Goal: Navigation & Orientation: Find specific page/section

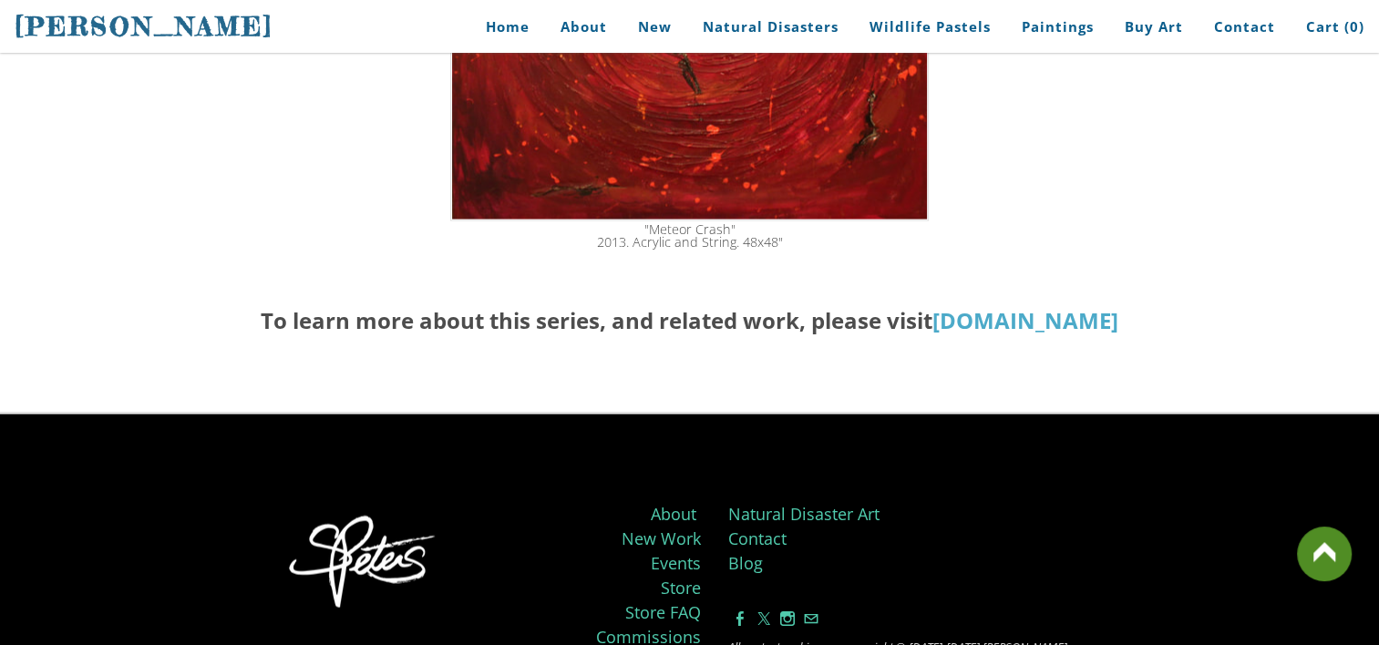
scroll to position [3548, 0]
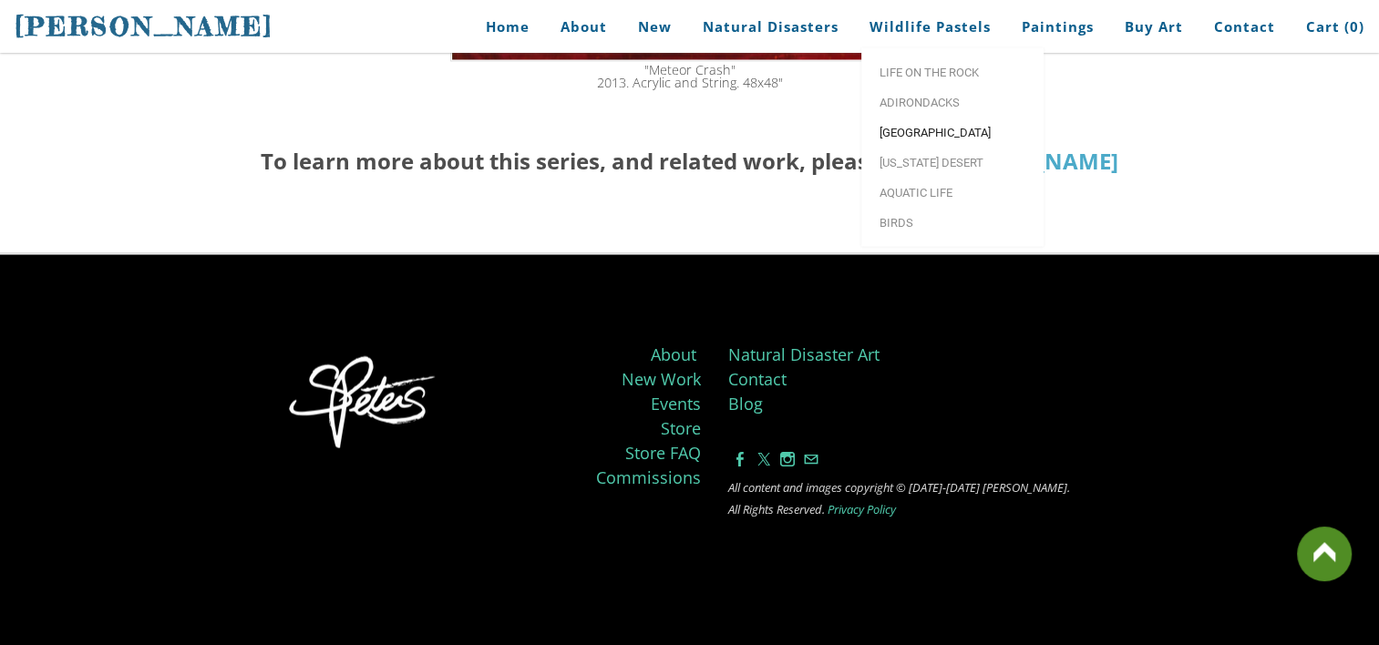
click at [903, 135] on span "[GEOGRAPHIC_DATA]" at bounding box center [953, 133] width 146 height 12
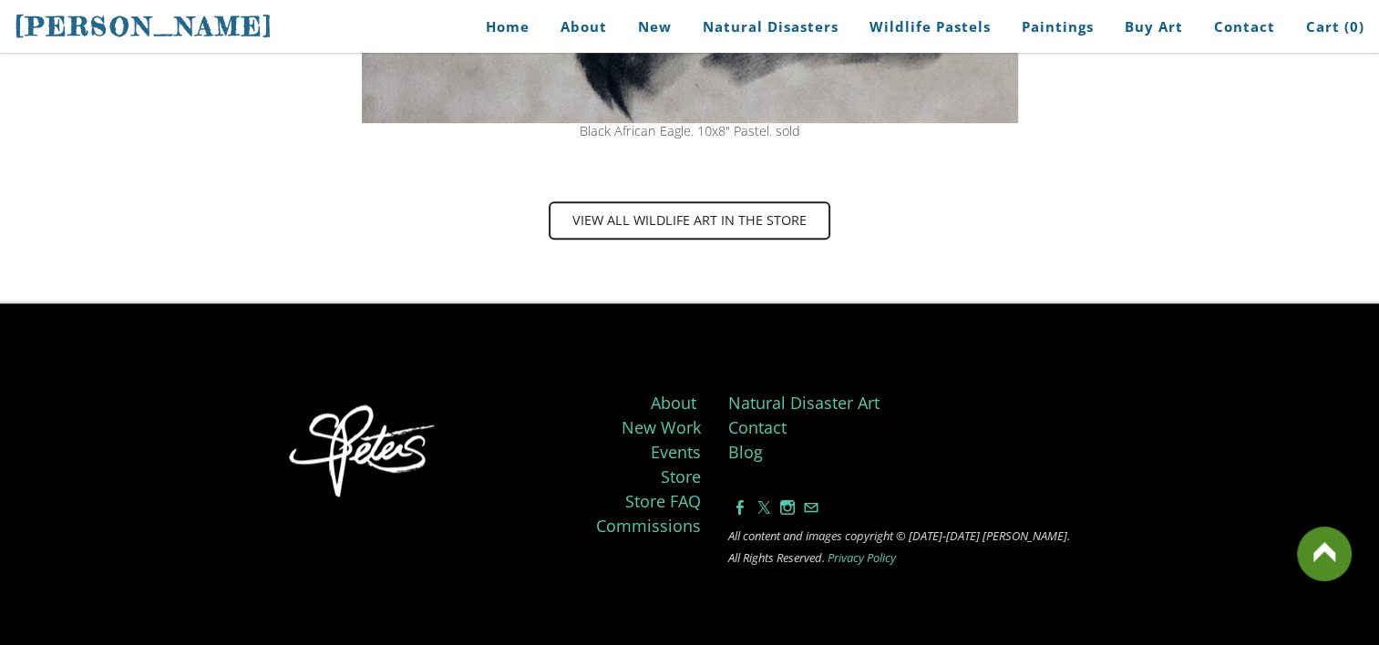
scroll to position [1470, 0]
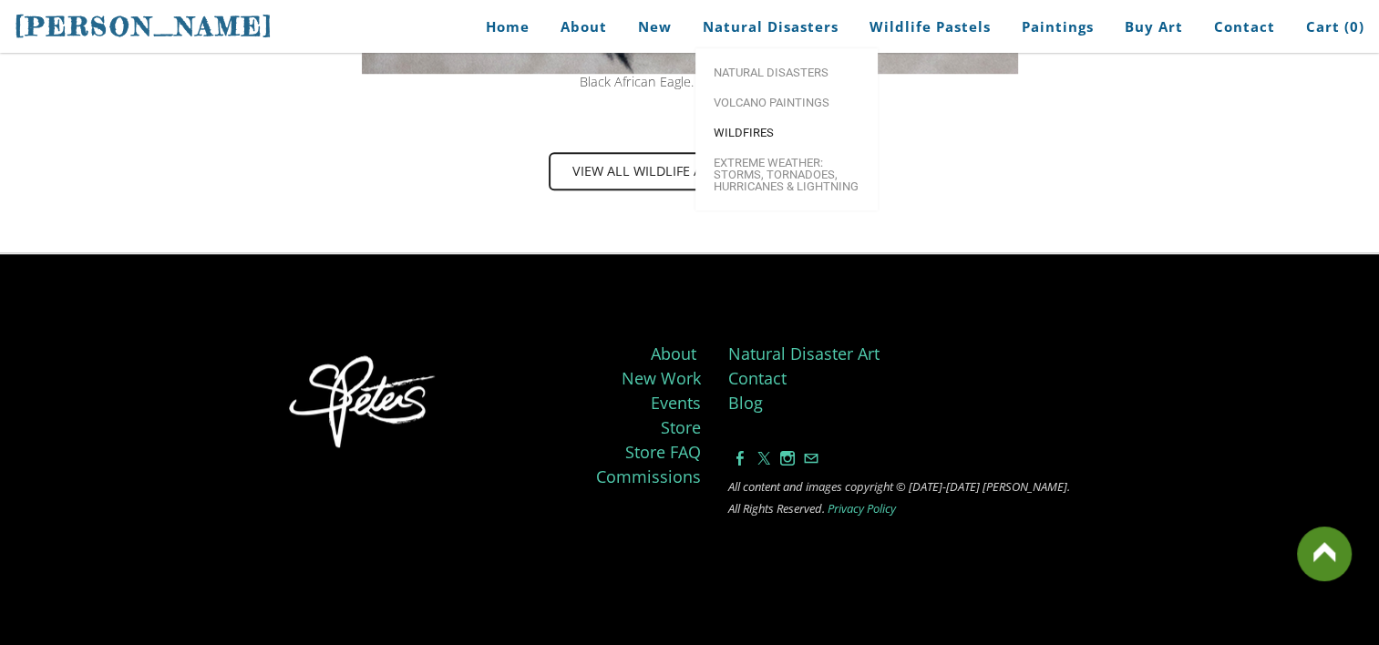
click at [740, 129] on span "Wildfires" at bounding box center [787, 133] width 146 height 12
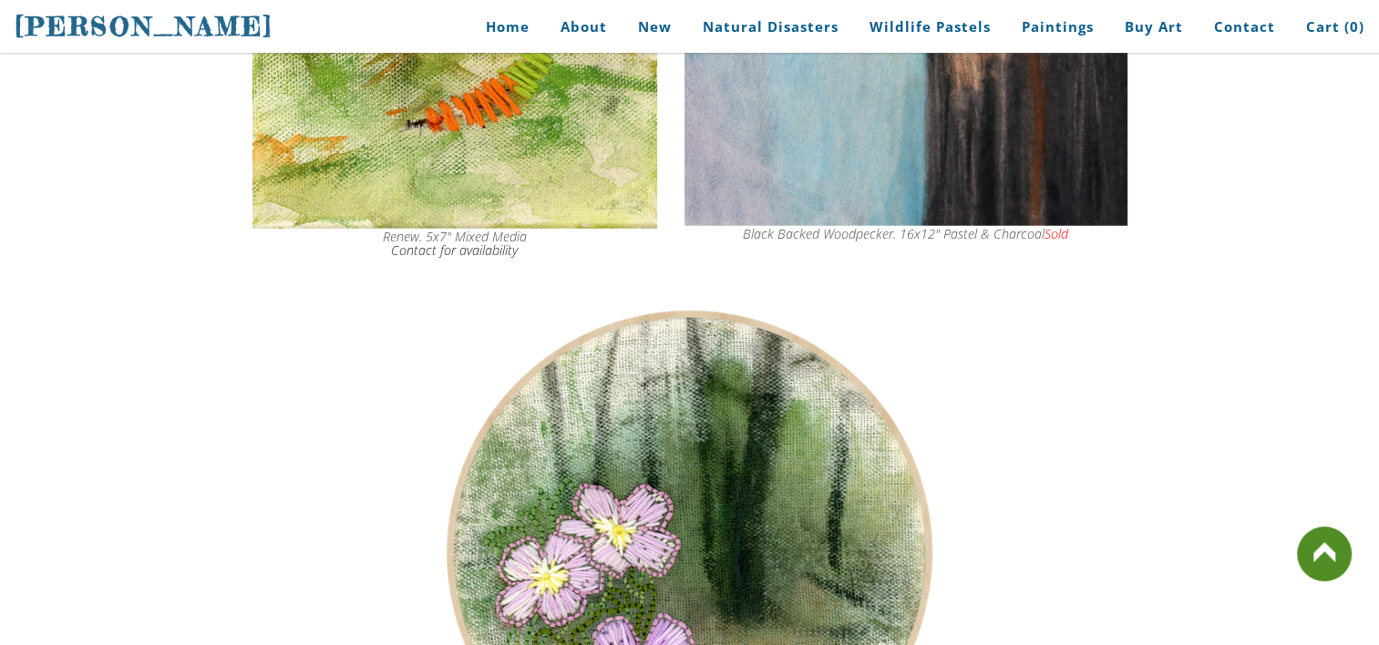
scroll to position [4882, 0]
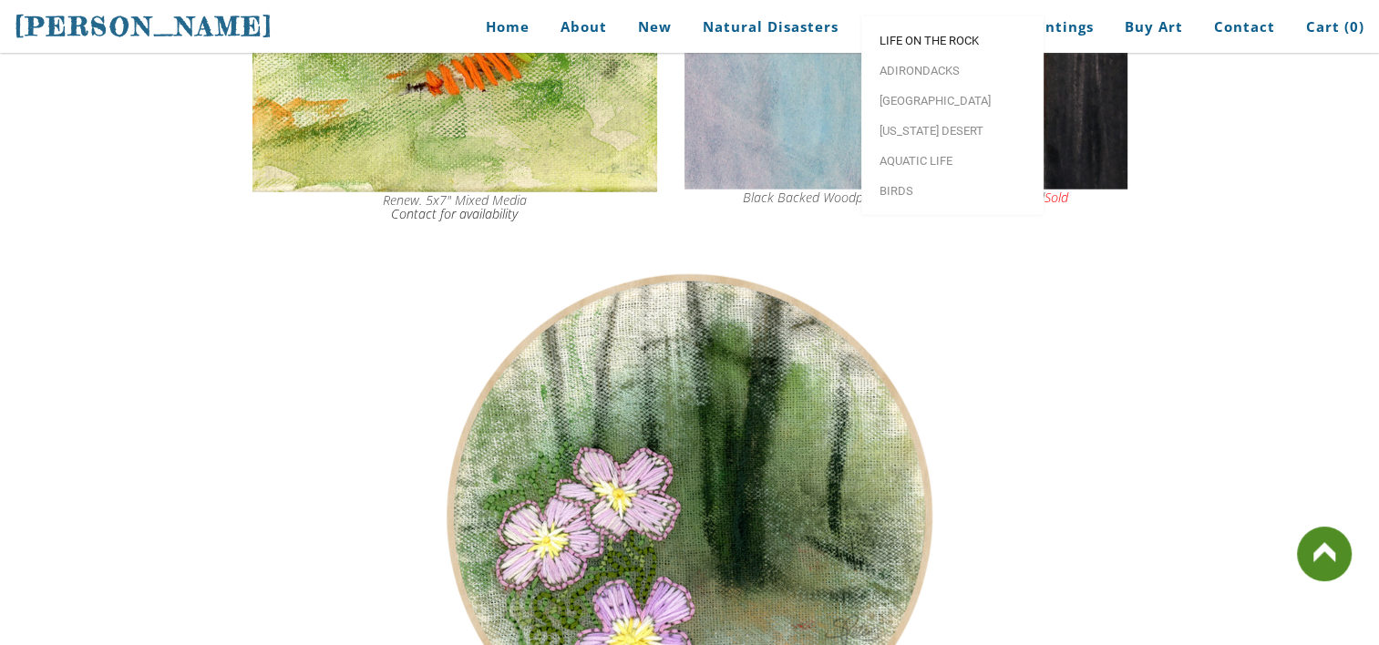
click at [930, 46] on span "Life on the Rock" at bounding box center [953, 41] width 146 height 12
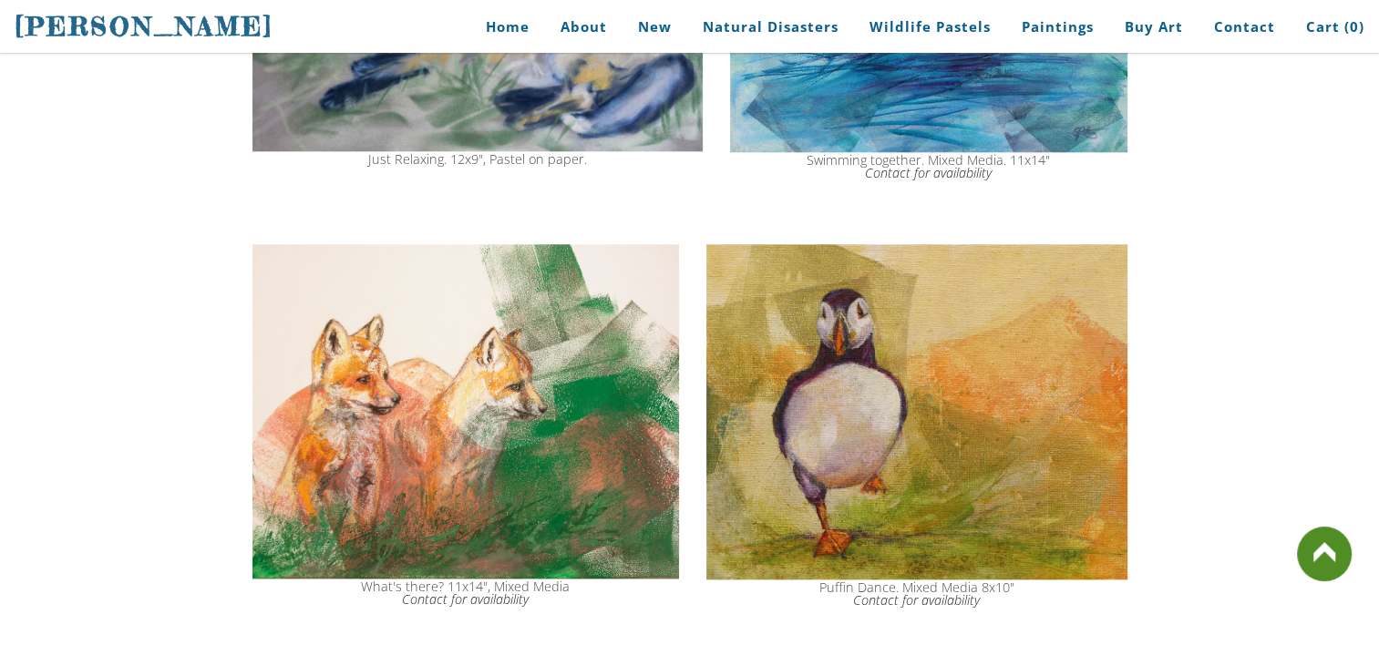
scroll to position [1947, 0]
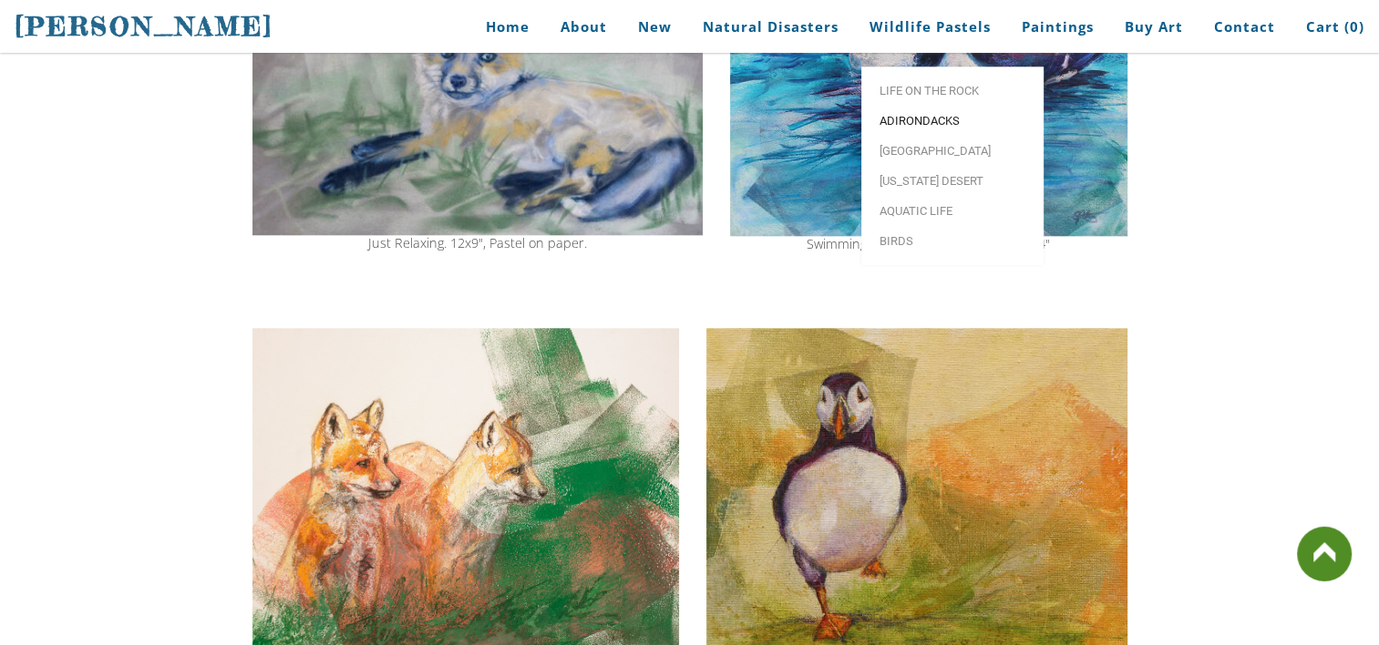
click at [926, 115] on span "Adirondacks" at bounding box center [953, 121] width 146 height 12
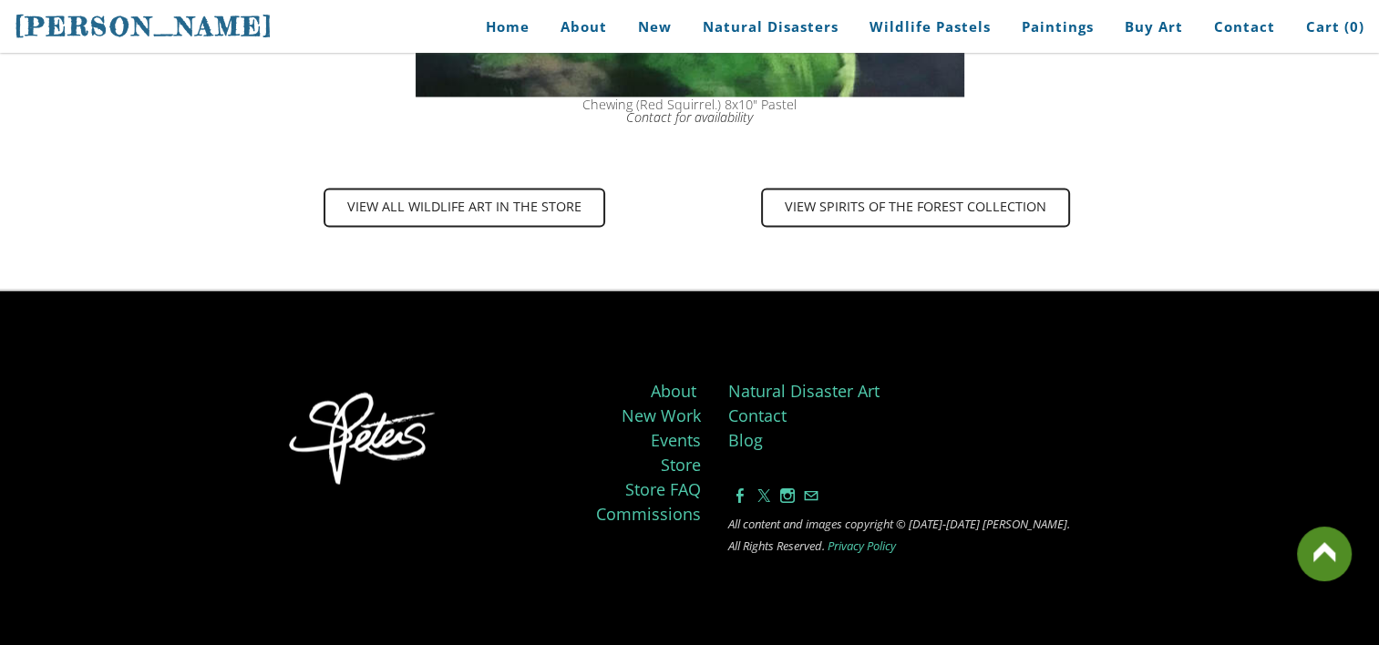
scroll to position [3158, 0]
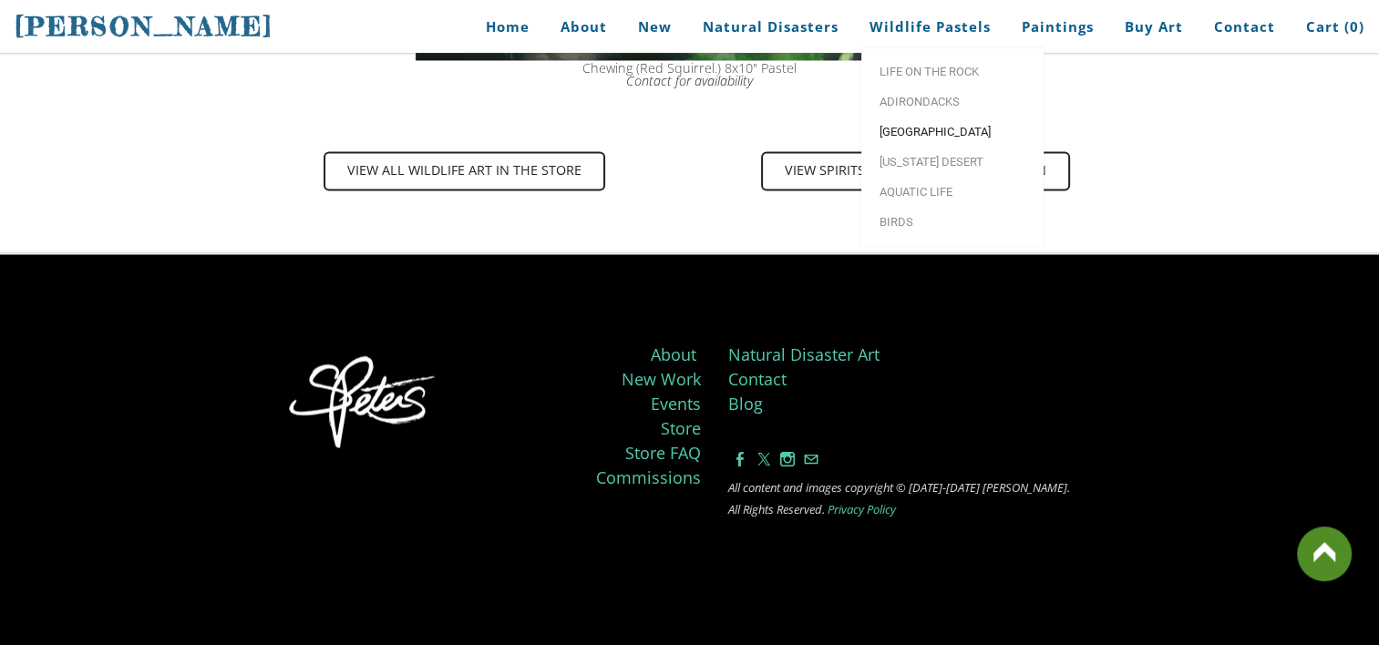
click at [907, 121] on link "[GEOGRAPHIC_DATA]" at bounding box center [952, 132] width 182 height 30
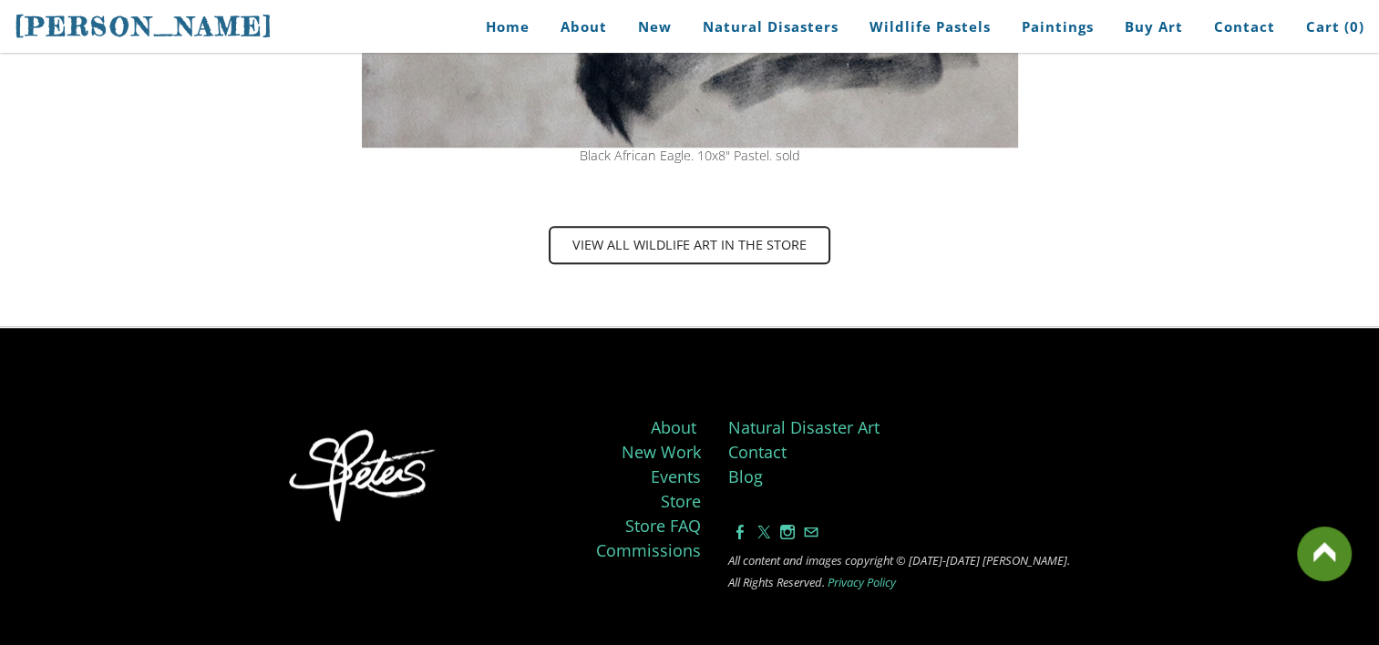
scroll to position [1470, 0]
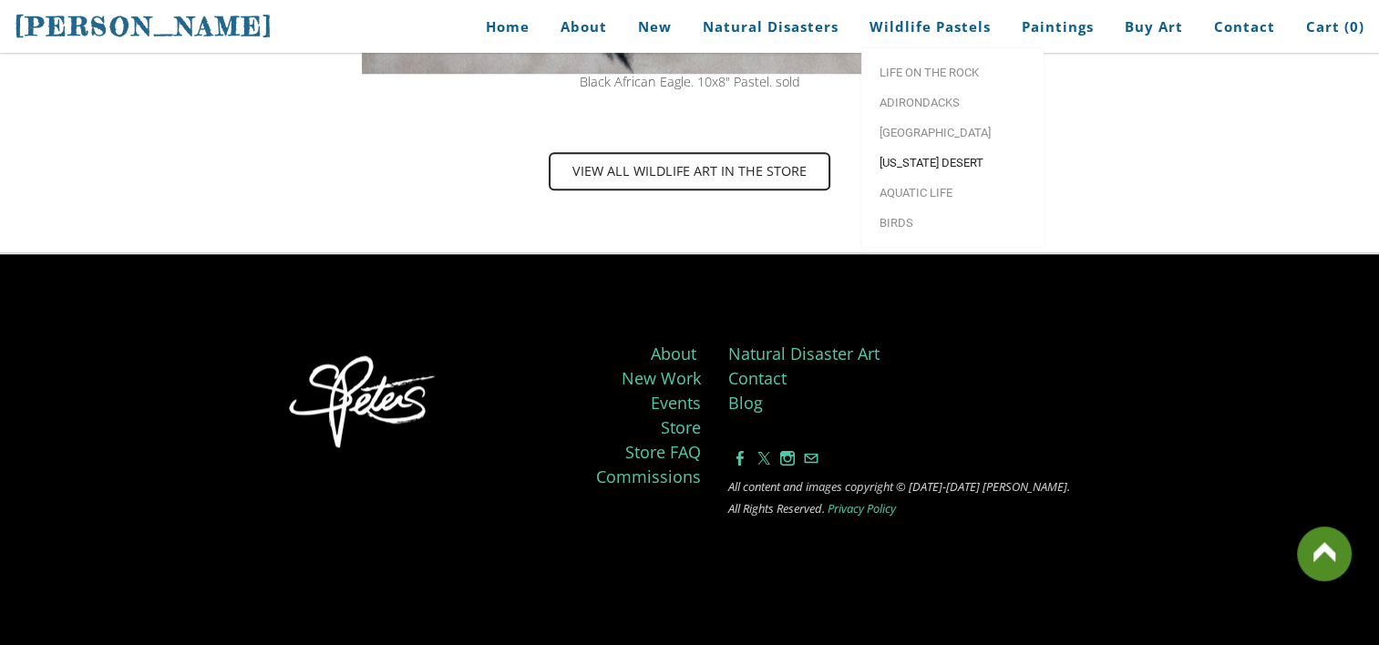
click at [941, 157] on span "[US_STATE] Desert" at bounding box center [953, 163] width 146 height 12
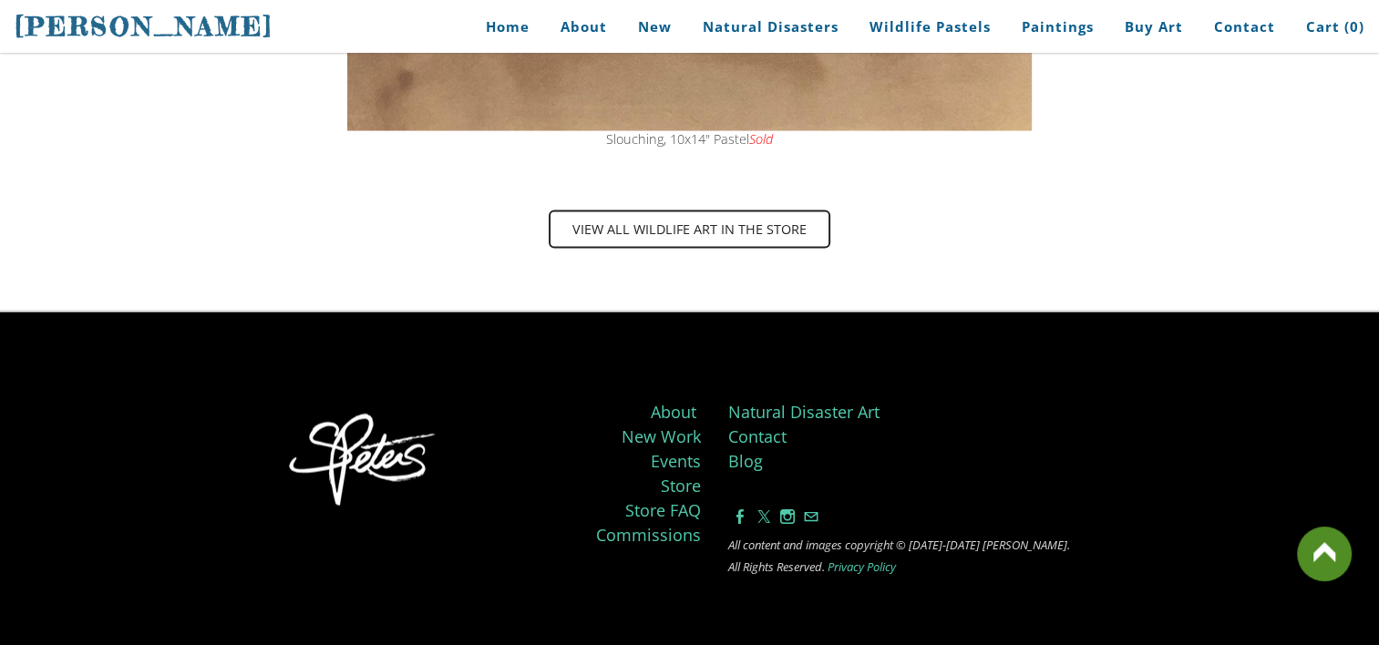
scroll to position [3679, 0]
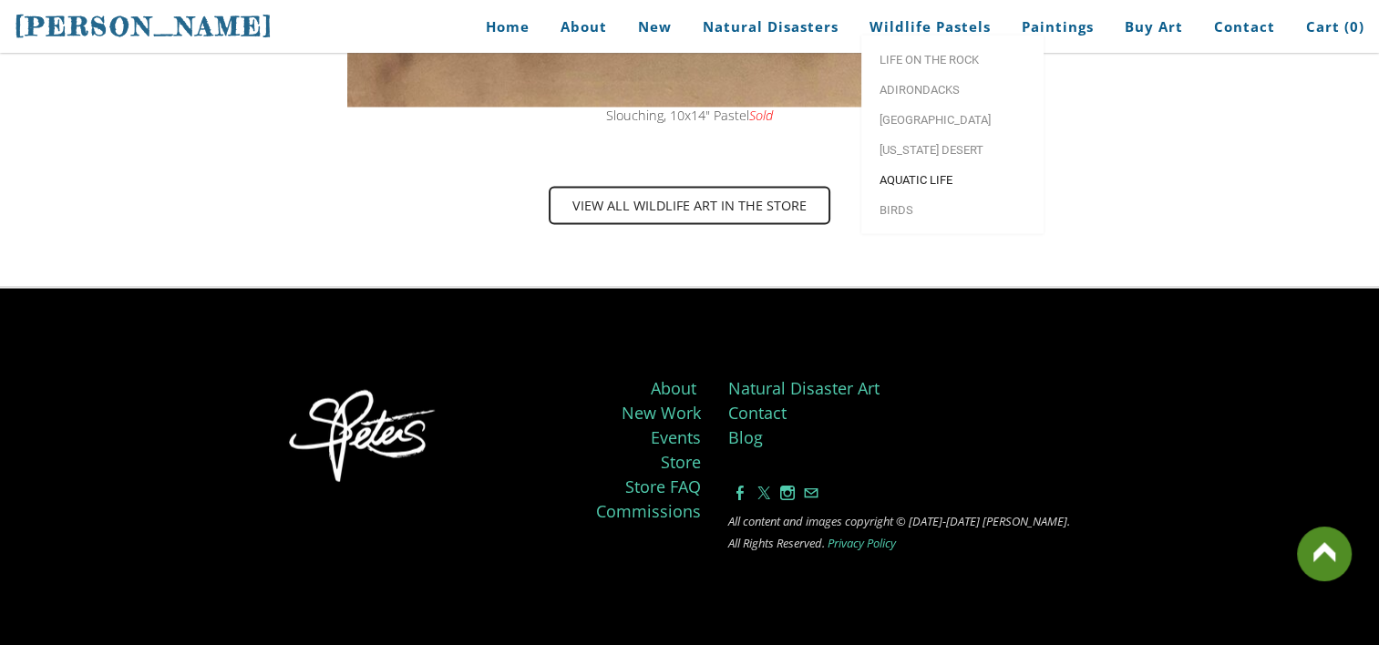
click at [907, 186] on span "Aquatic life" at bounding box center [953, 180] width 146 height 12
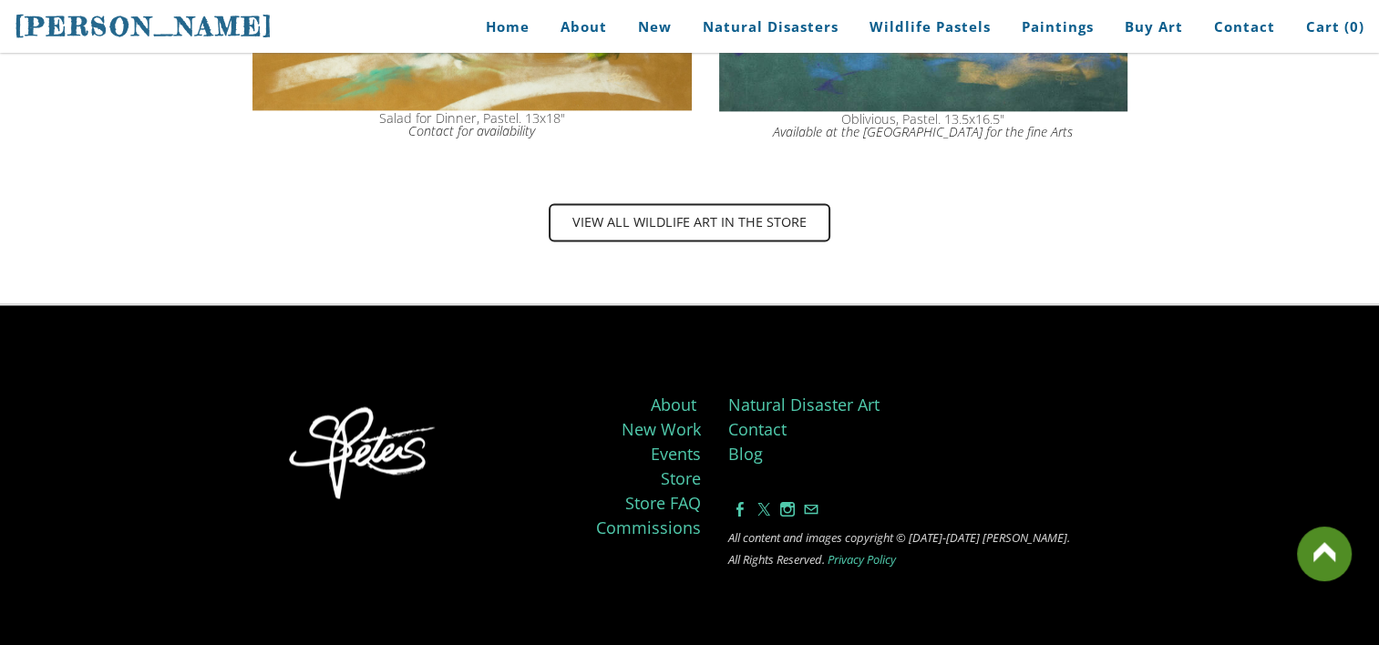
scroll to position [2712, 0]
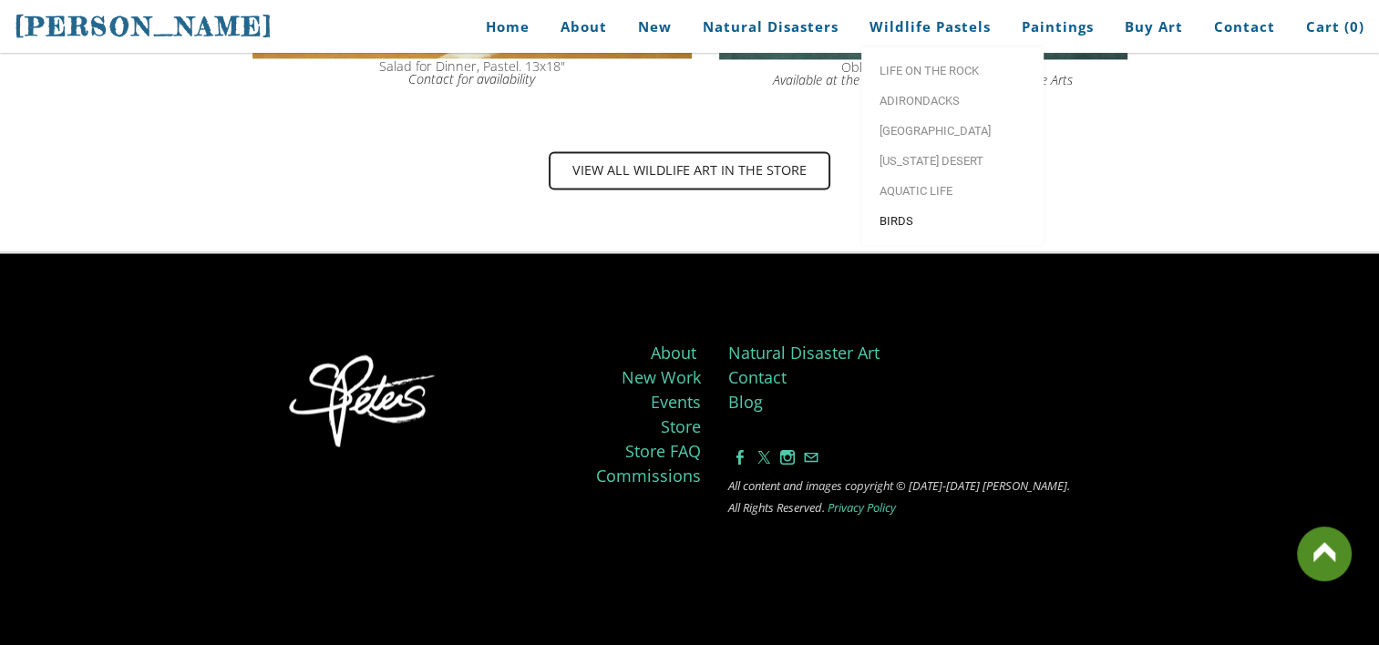
click at [908, 220] on span "Birds" at bounding box center [953, 221] width 146 height 12
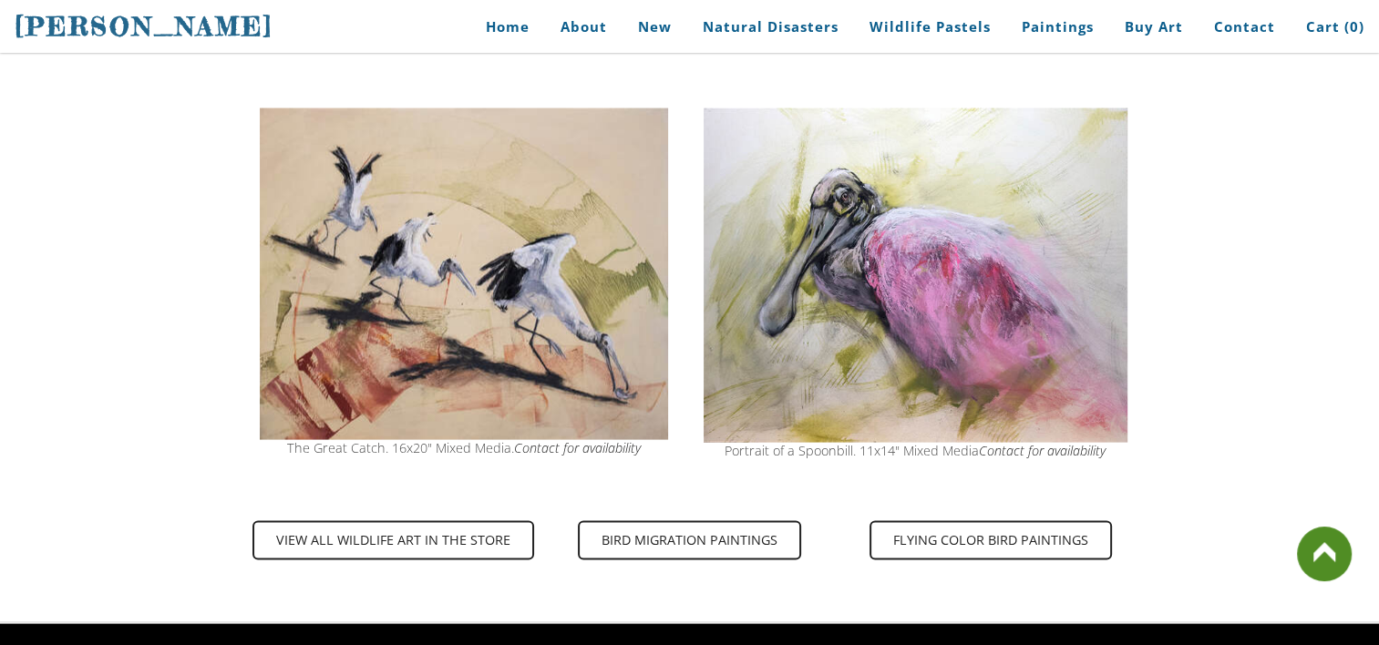
scroll to position [3715, 0]
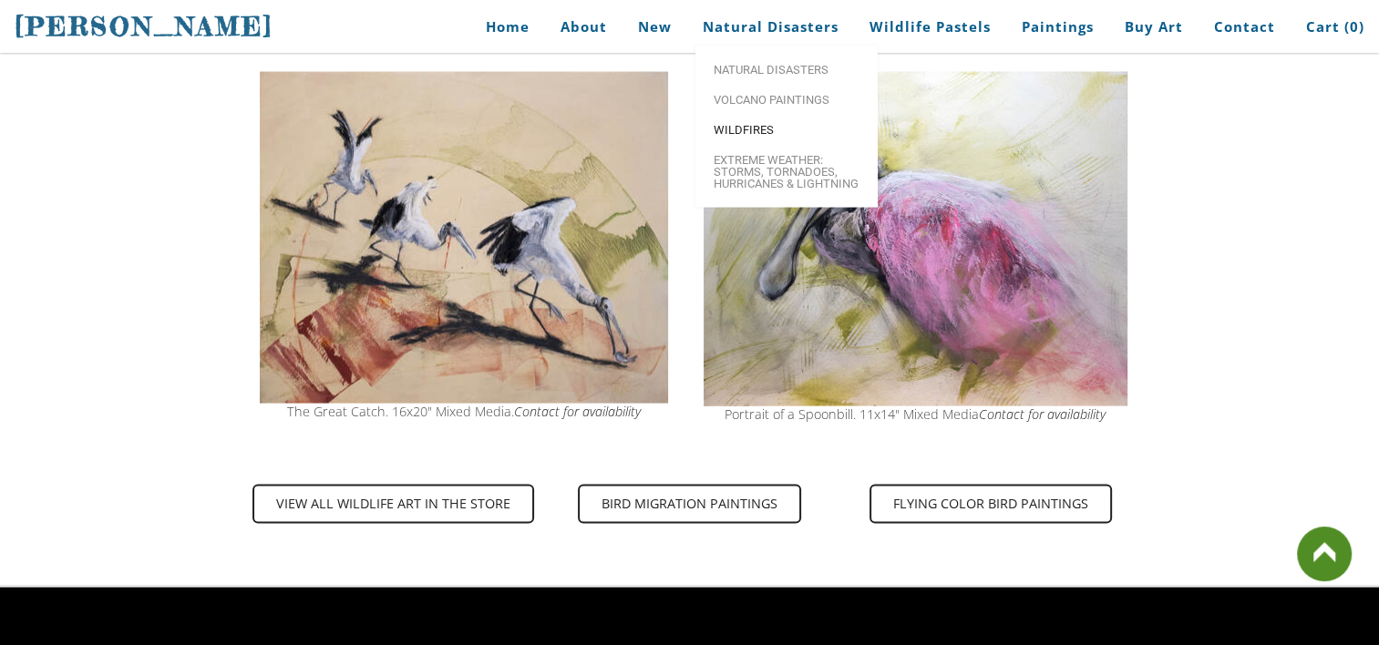
click at [748, 129] on span "Wildfires" at bounding box center [787, 130] width 146 height 12
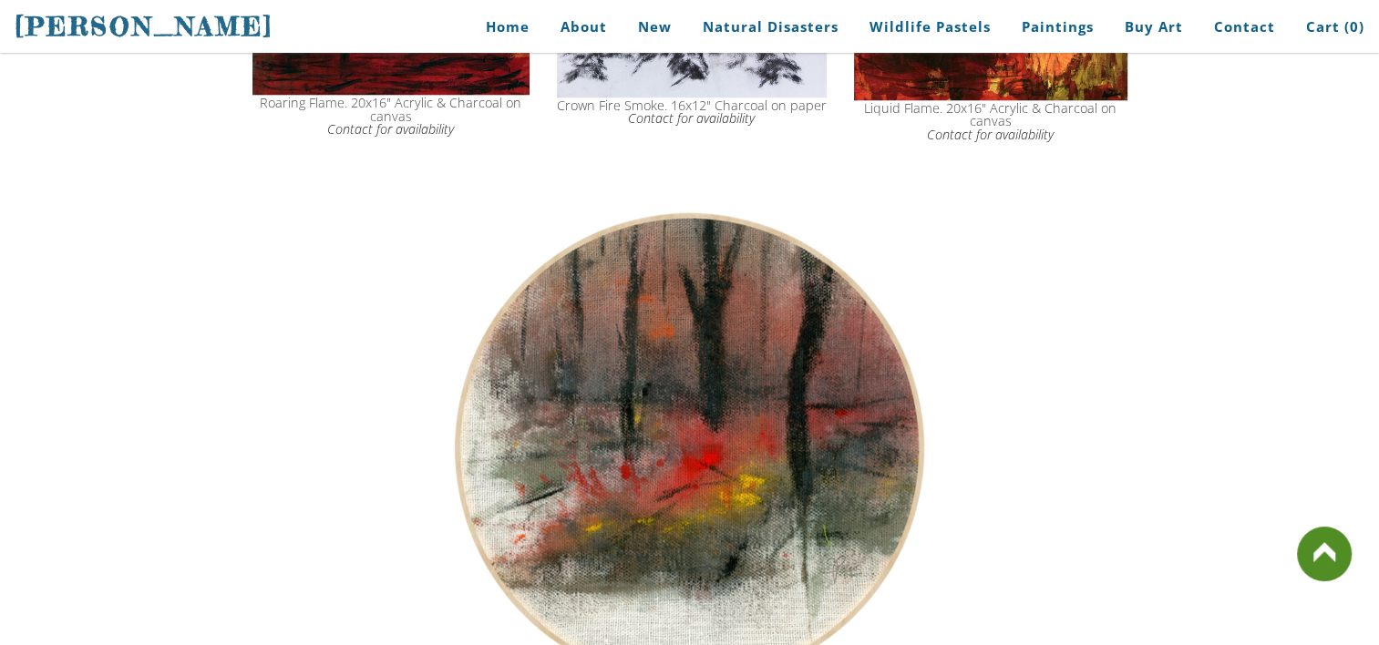
scroll to position [1979, 0]
